Goal: Task Accomplishment & Management: Manage account settings

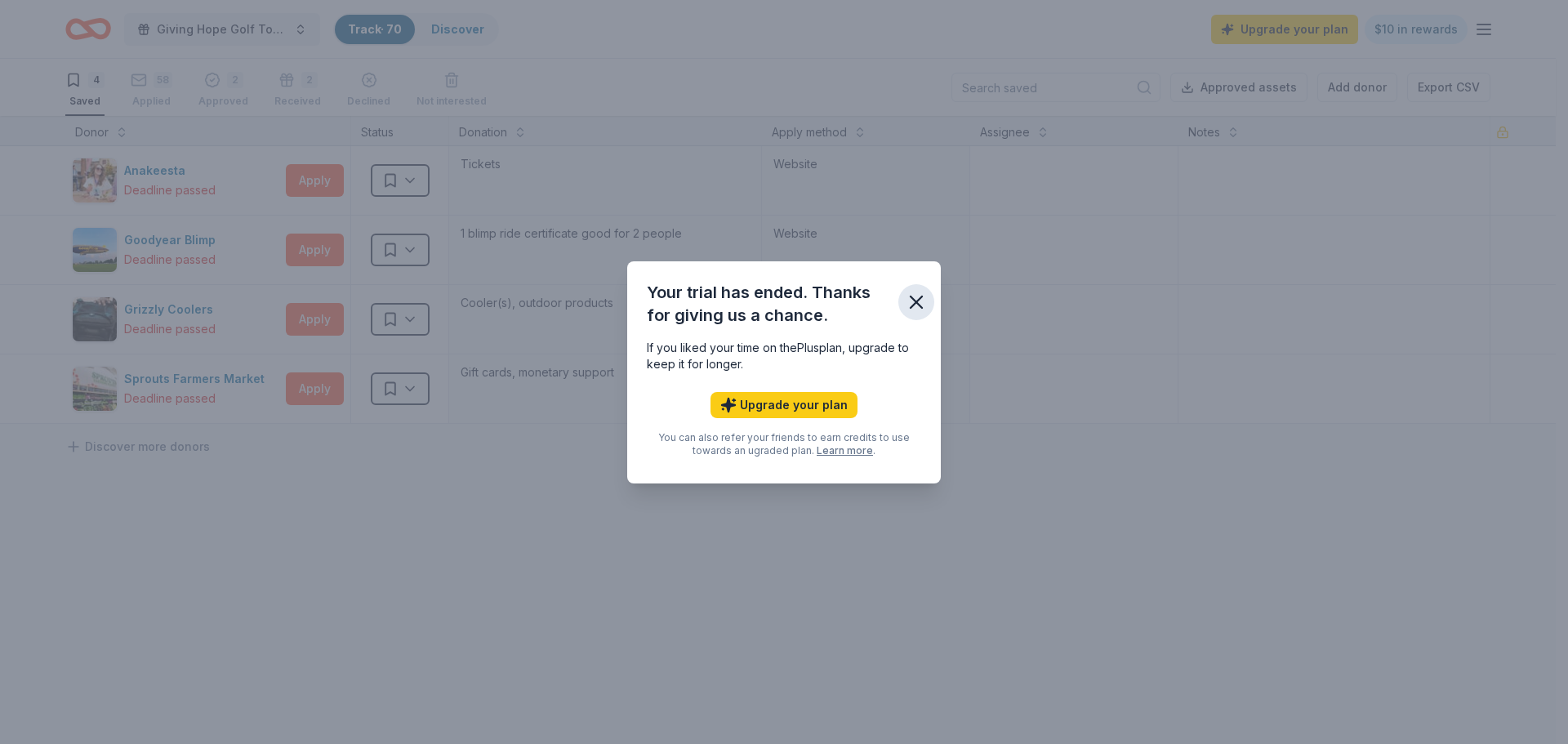
click at [915, 306] on icon "button" at bounding box center [915, 302] width 23 height 23
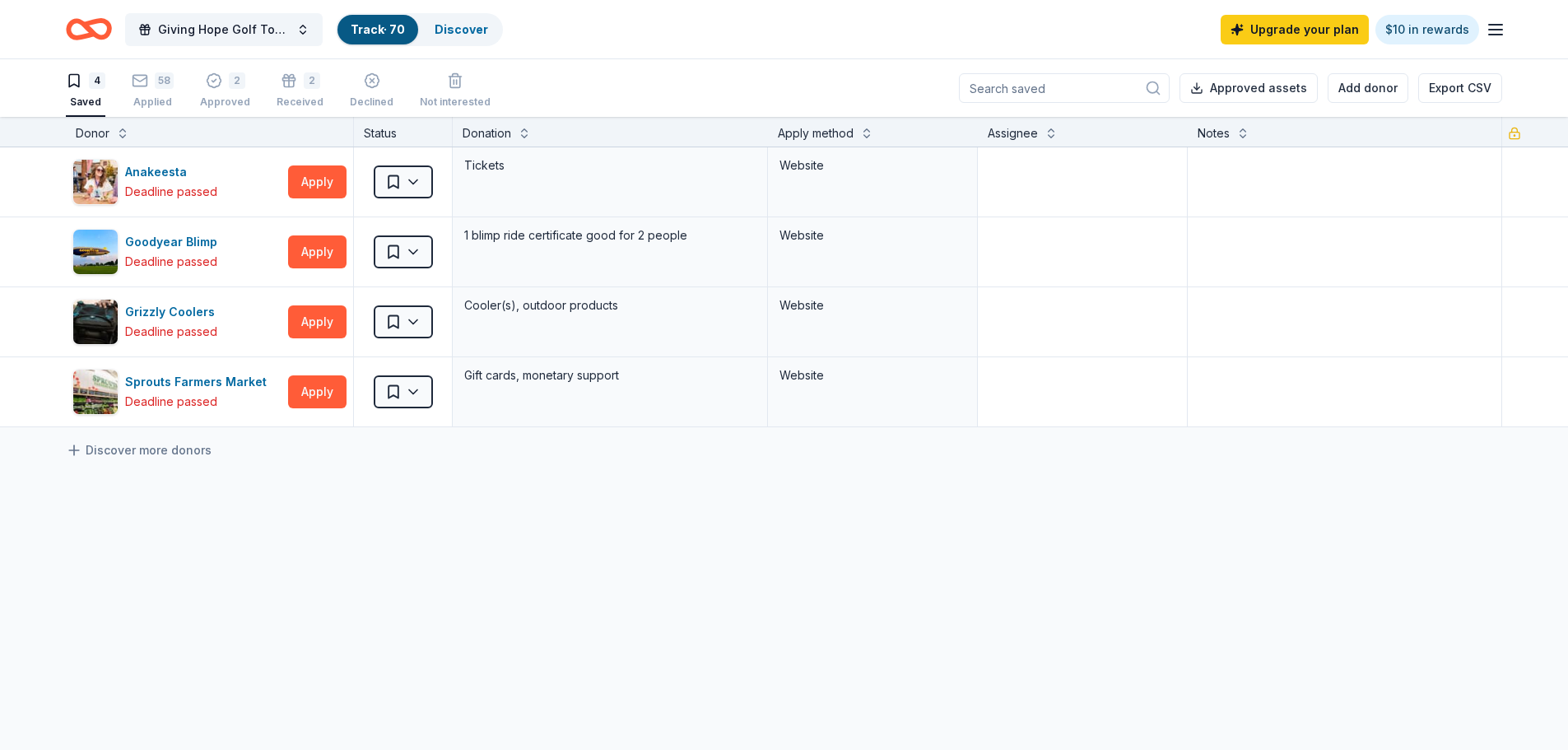
click at [368, 31] on link "Track · 70" at bounding box center [377, 29] width 54 height 14
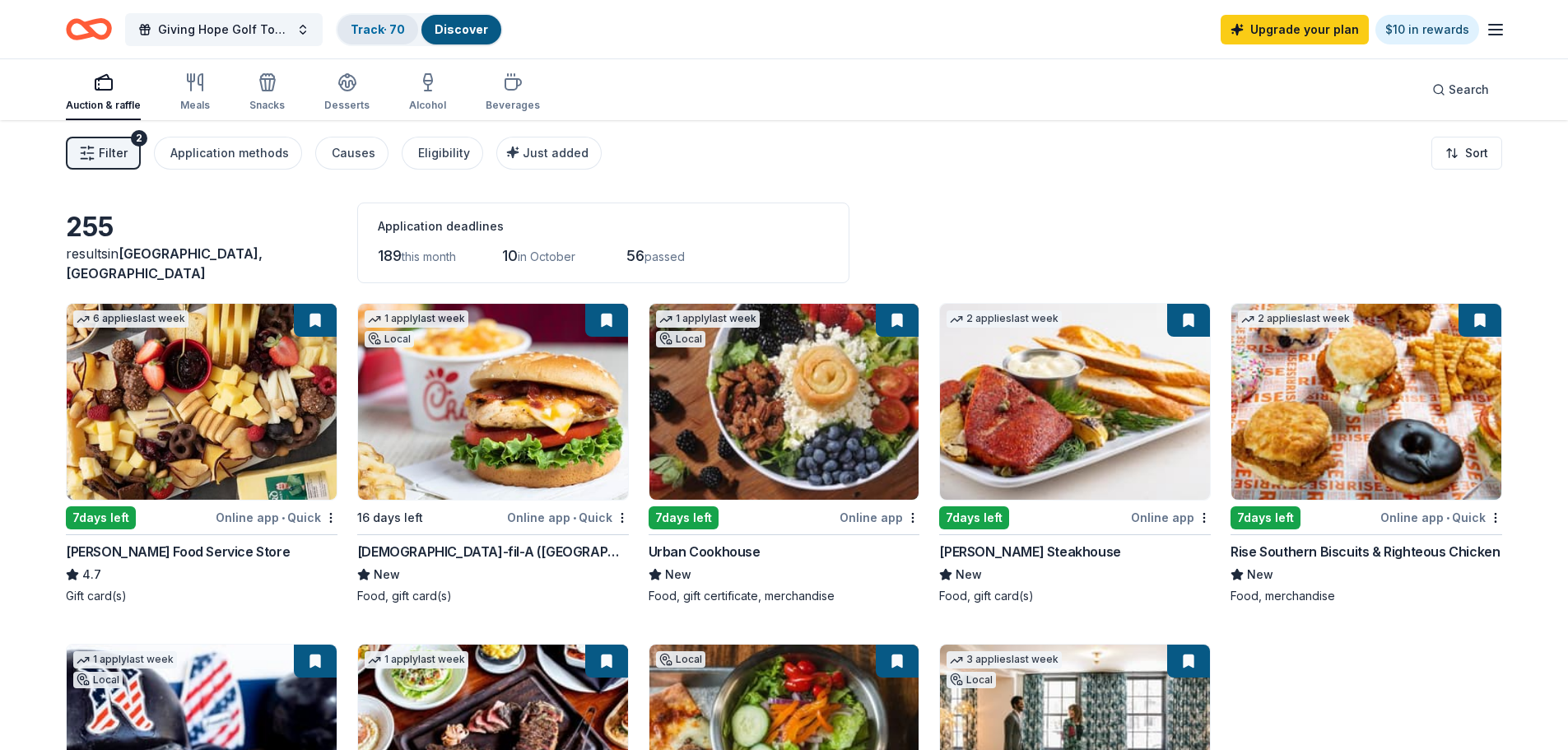
click at [376, 29] on link "Track · 70" at bounding box center [377, 29] width 54 height 14
click at [108, 149] on span "Filter" at bounding box center [113, 152] width 29 height 19
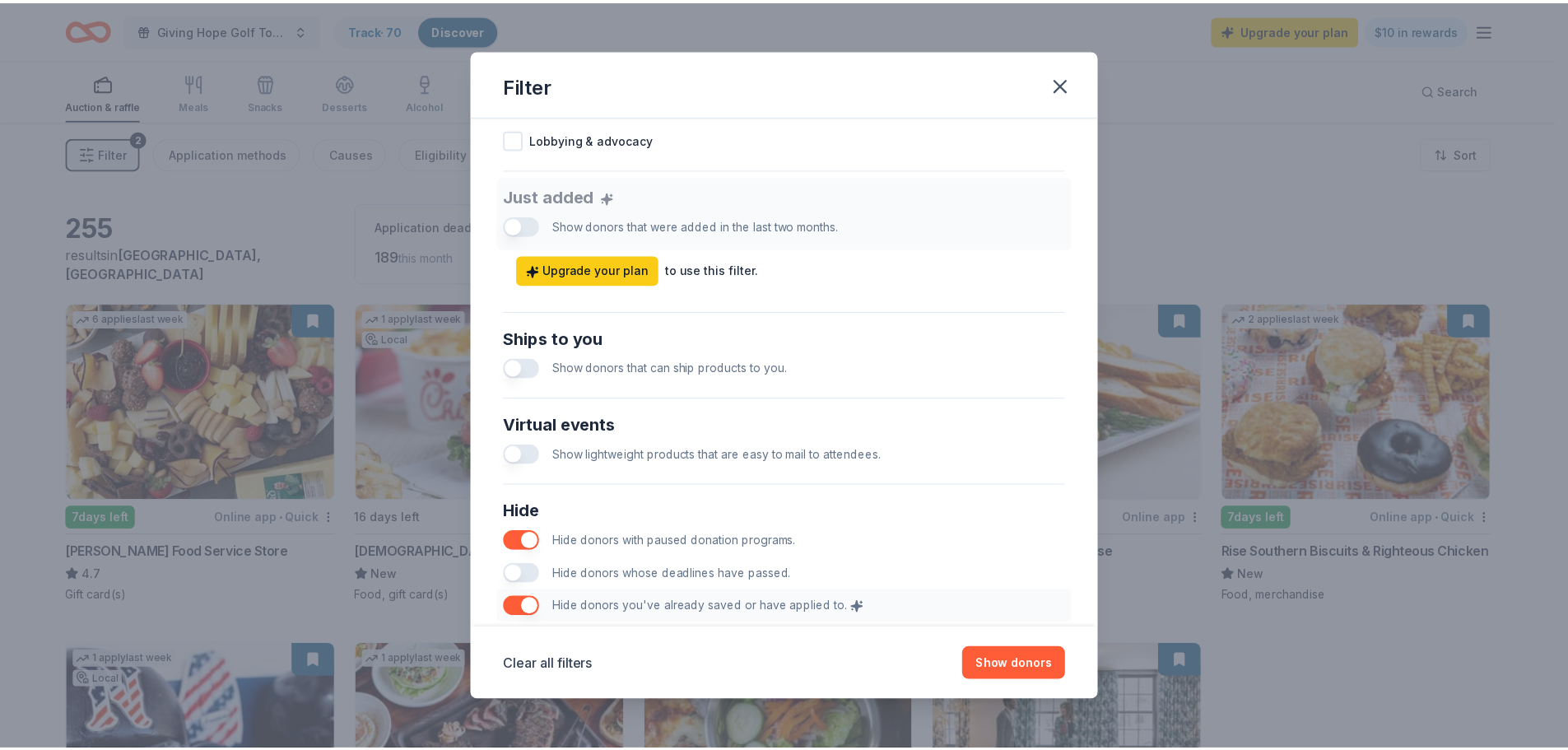
scroll to position [685, 0]
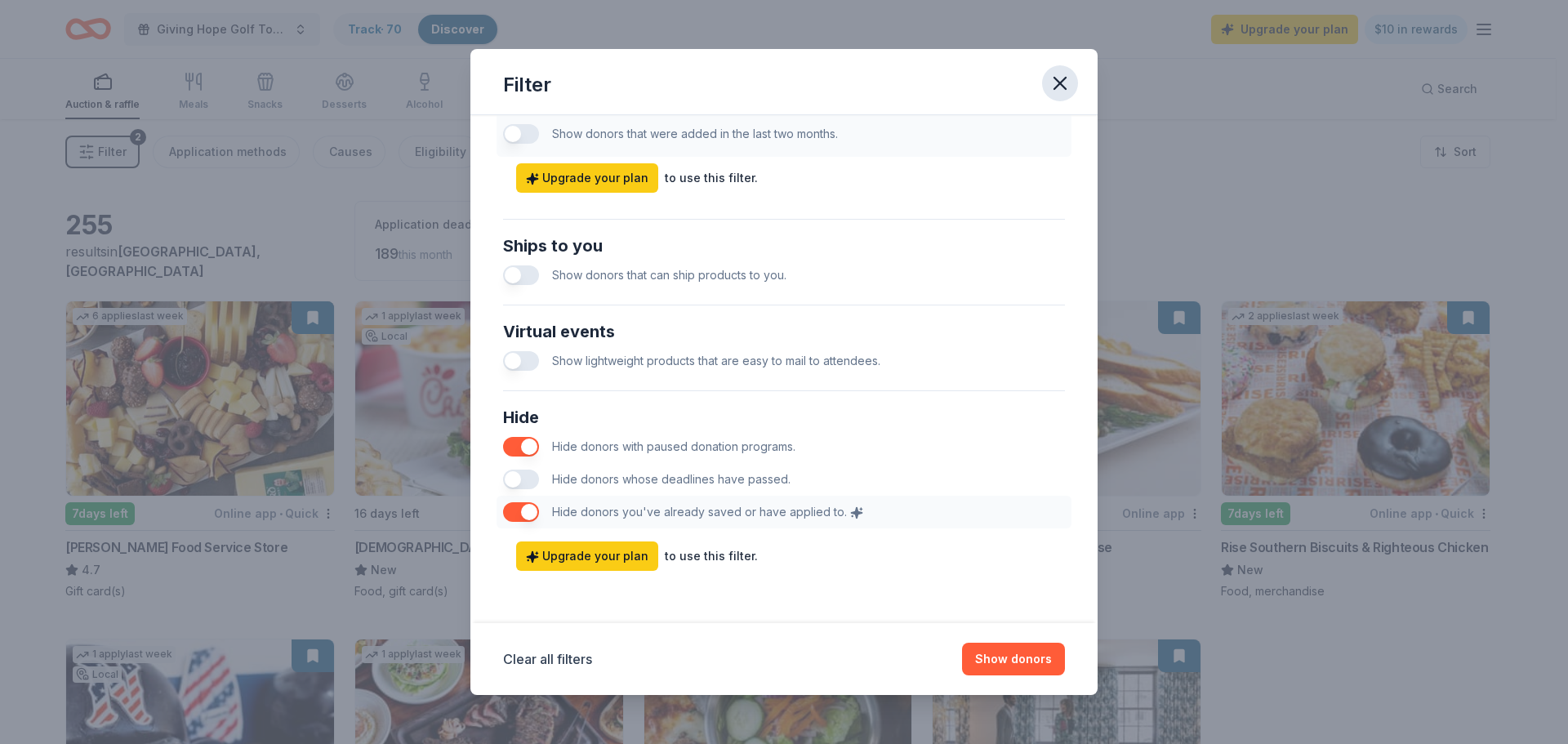
click at [1056, 81] on icon "button" at bounding box center [1060, 83] width 23 height 23
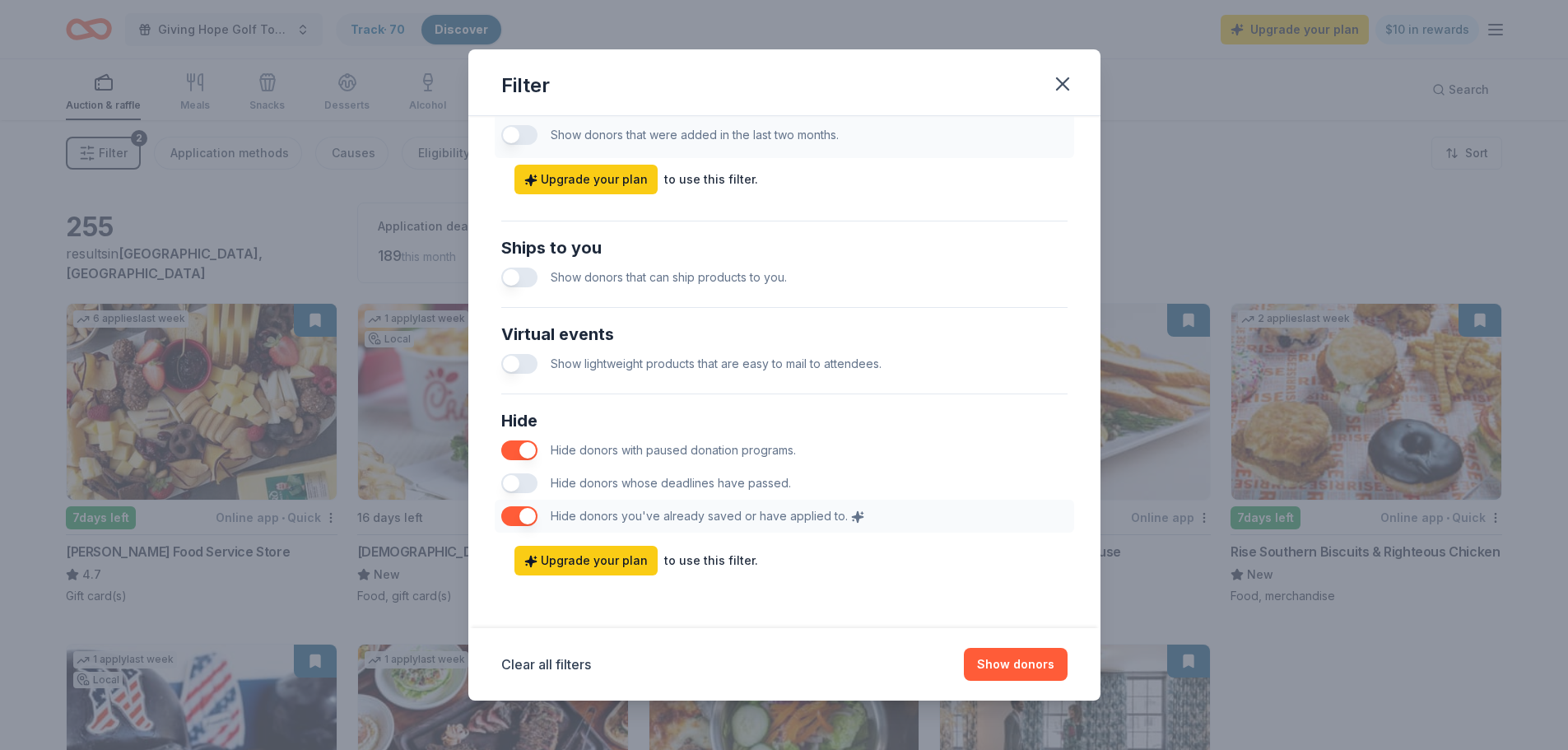
scroll to position [0, 0]
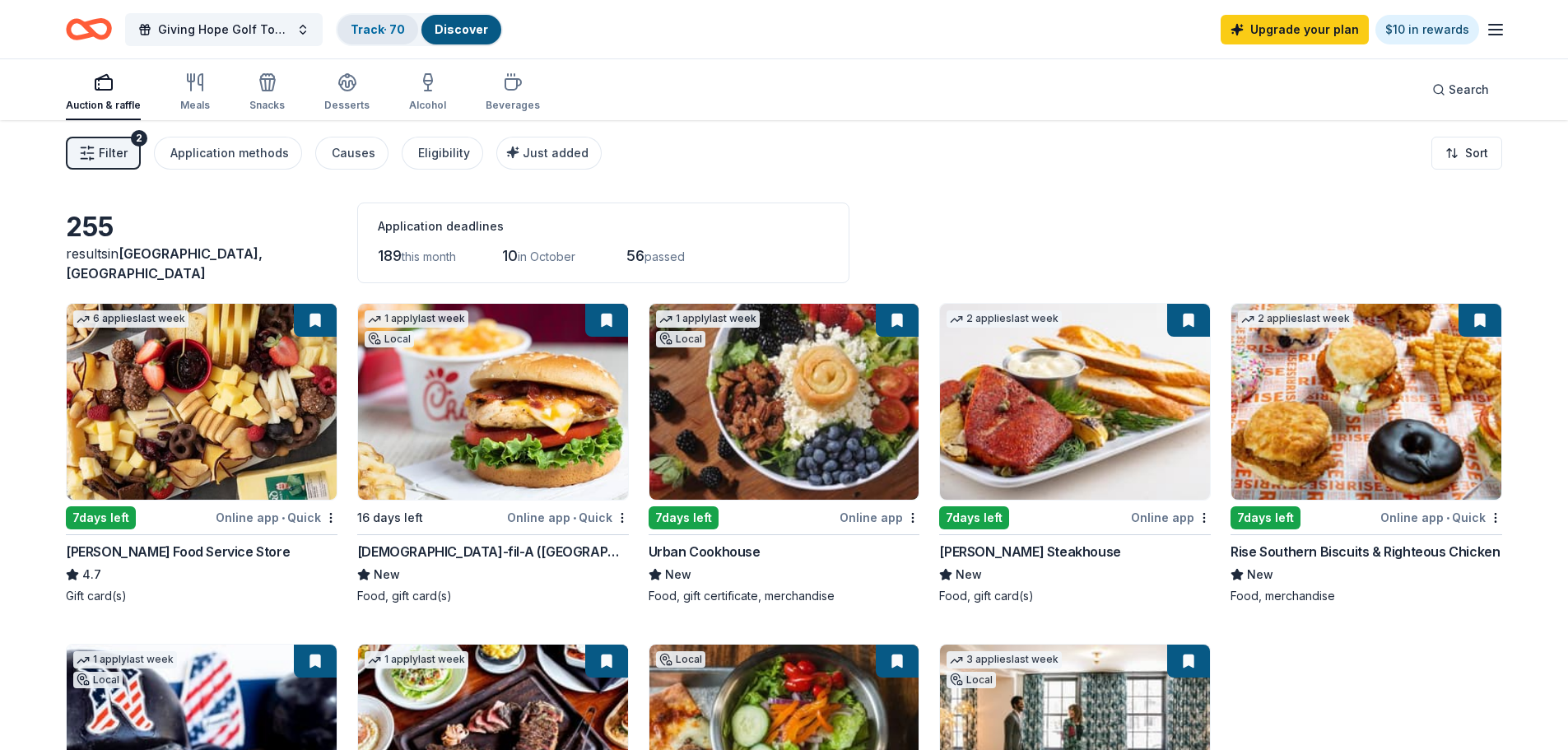
click at [387, 24] on link "Track · 70" at bounding box center [377, 29] width 54 height 14
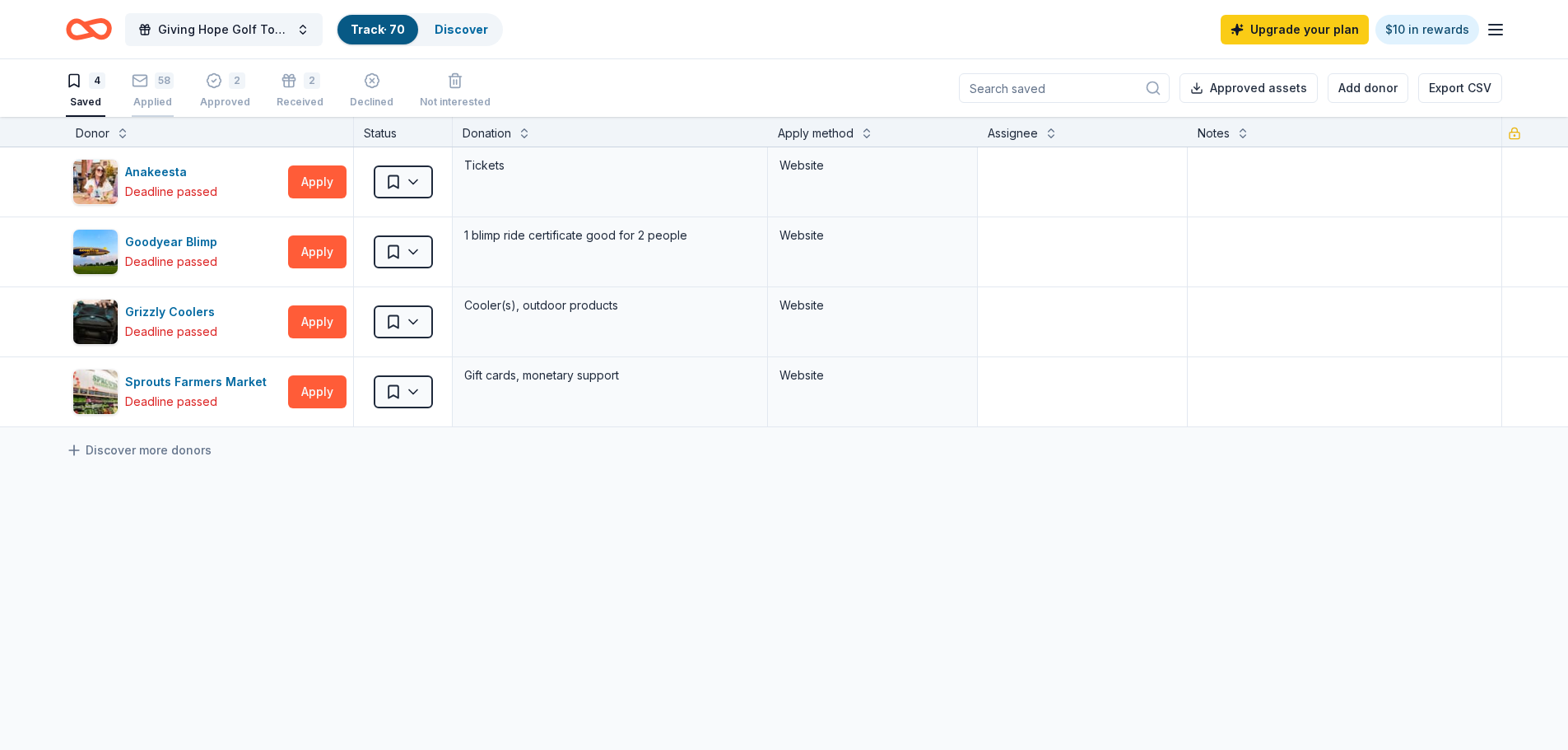
click at [153, 89] on div "58 Applied" at bounding box center [152, 90] width 42 height 36
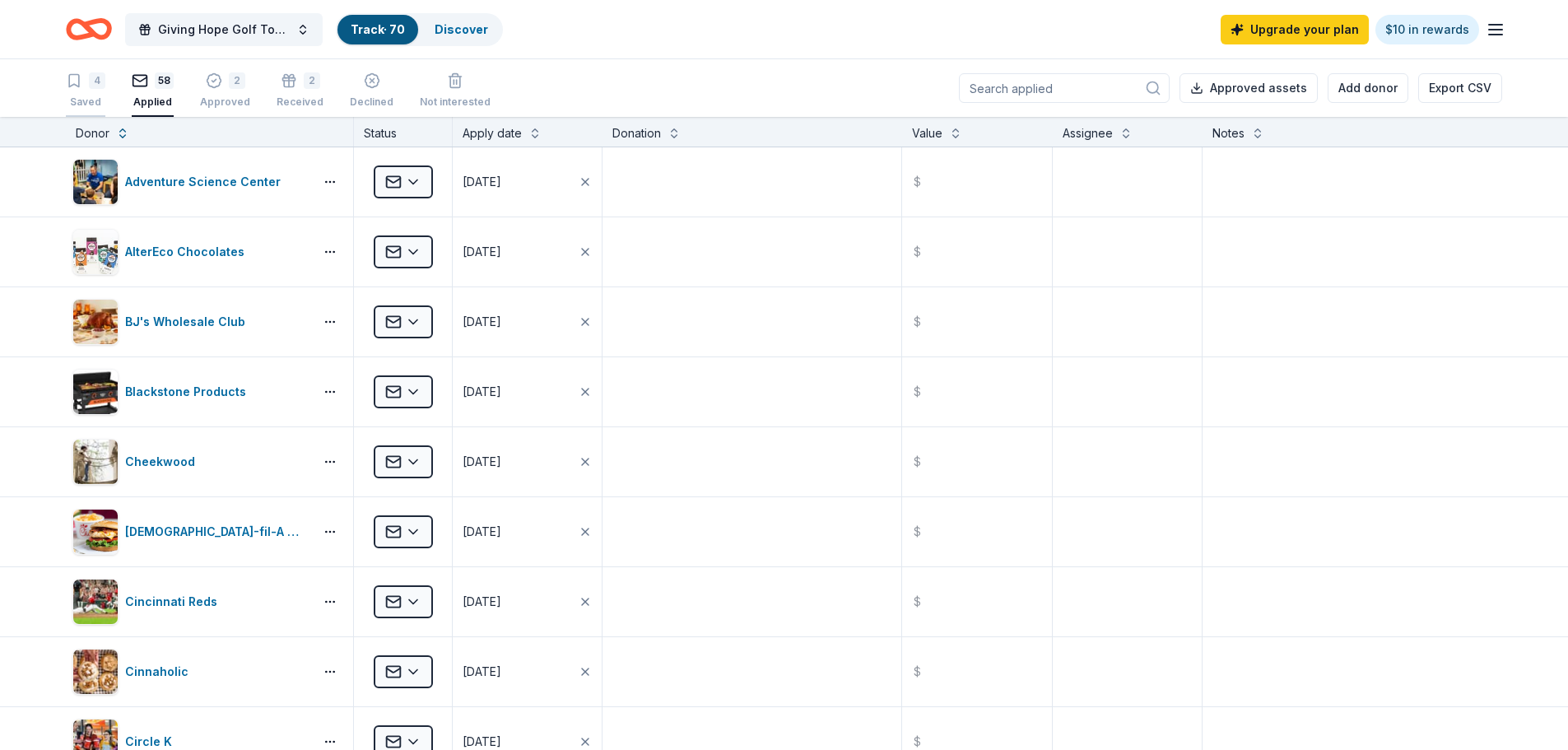
click at [74, 89] on div "4 Saved" at bounding box center [85, 90] width 40 height 36
